Goal: Task Accomplishment & Management: Manage account settings

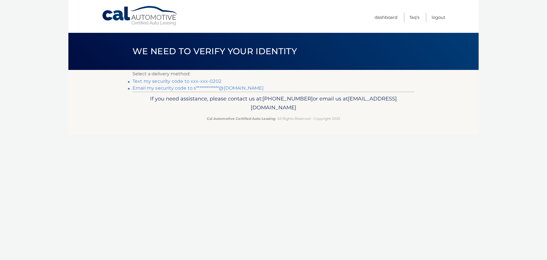
click at [190, 82] on link "Text my security code to xxx-xxx-0202" at bounding box center [177, 80] width 89 height 5
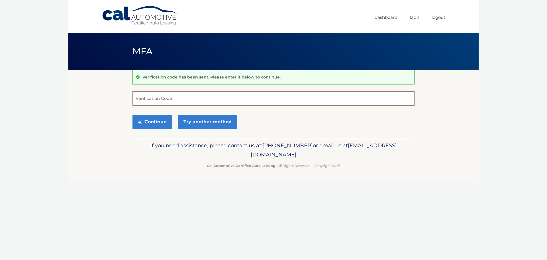
click at [154, 98] on input "Verification Code" at bounding box center [274, 98] width 282 height 14
type input "710921"
click at [152, 118] on button "Continue" at bounding box center [153, 122] width 40 height 14
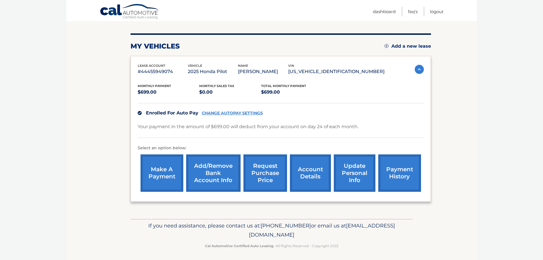
scroll to position [64, 0]
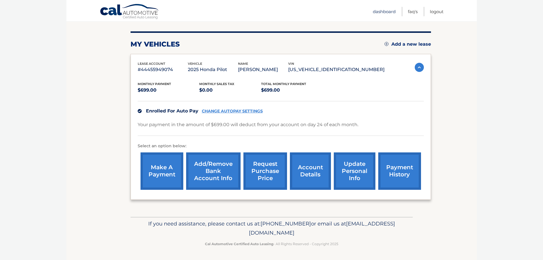
click at [388, 9] on link "Dashboard" at bounding box center [384, 11] width 23 height 9
